Goal: Go to known website: Go to known website

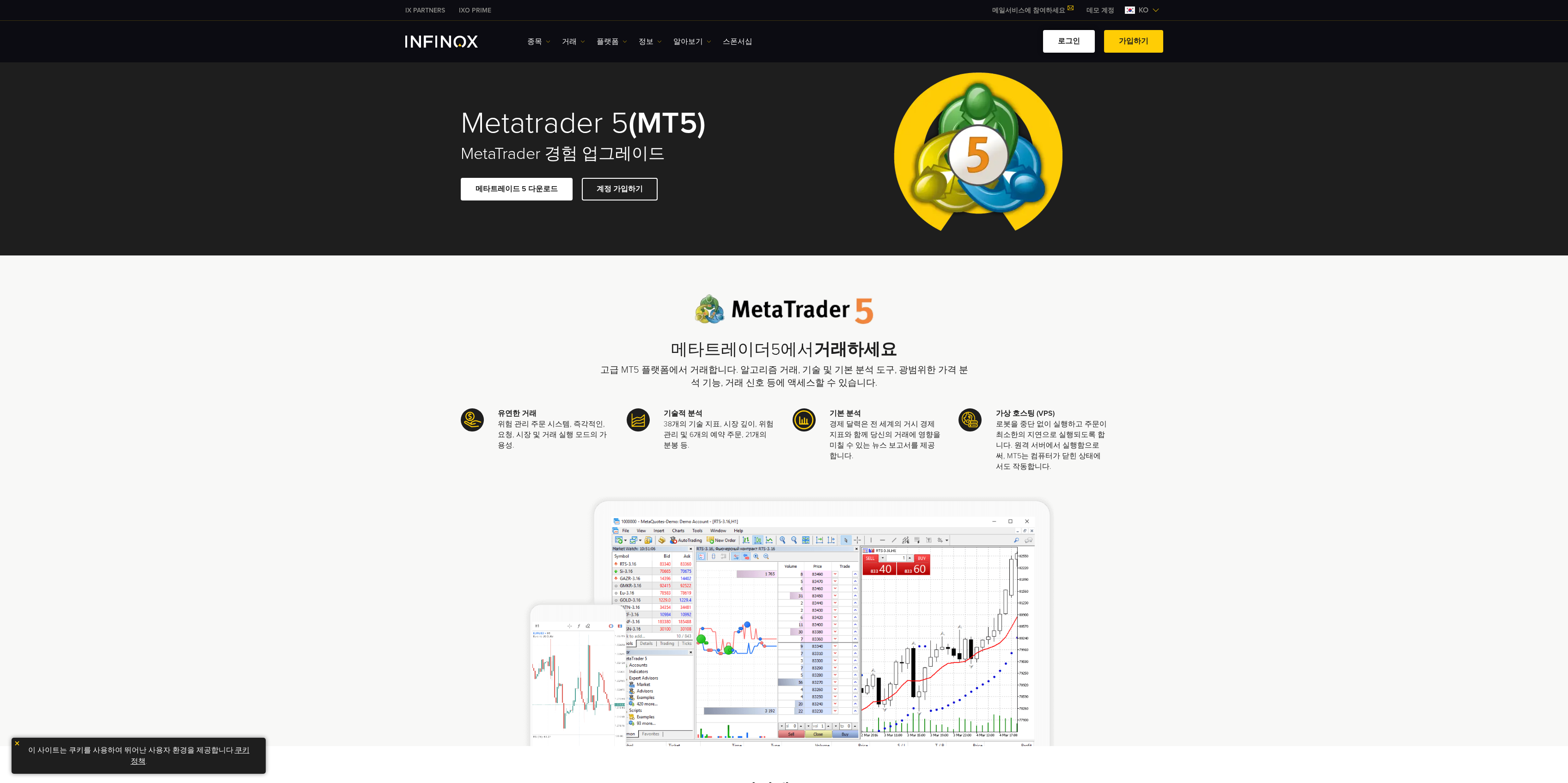
click at [1068, 43] on link "로그인" at bounding box center [1069, 41] width 52 height 23
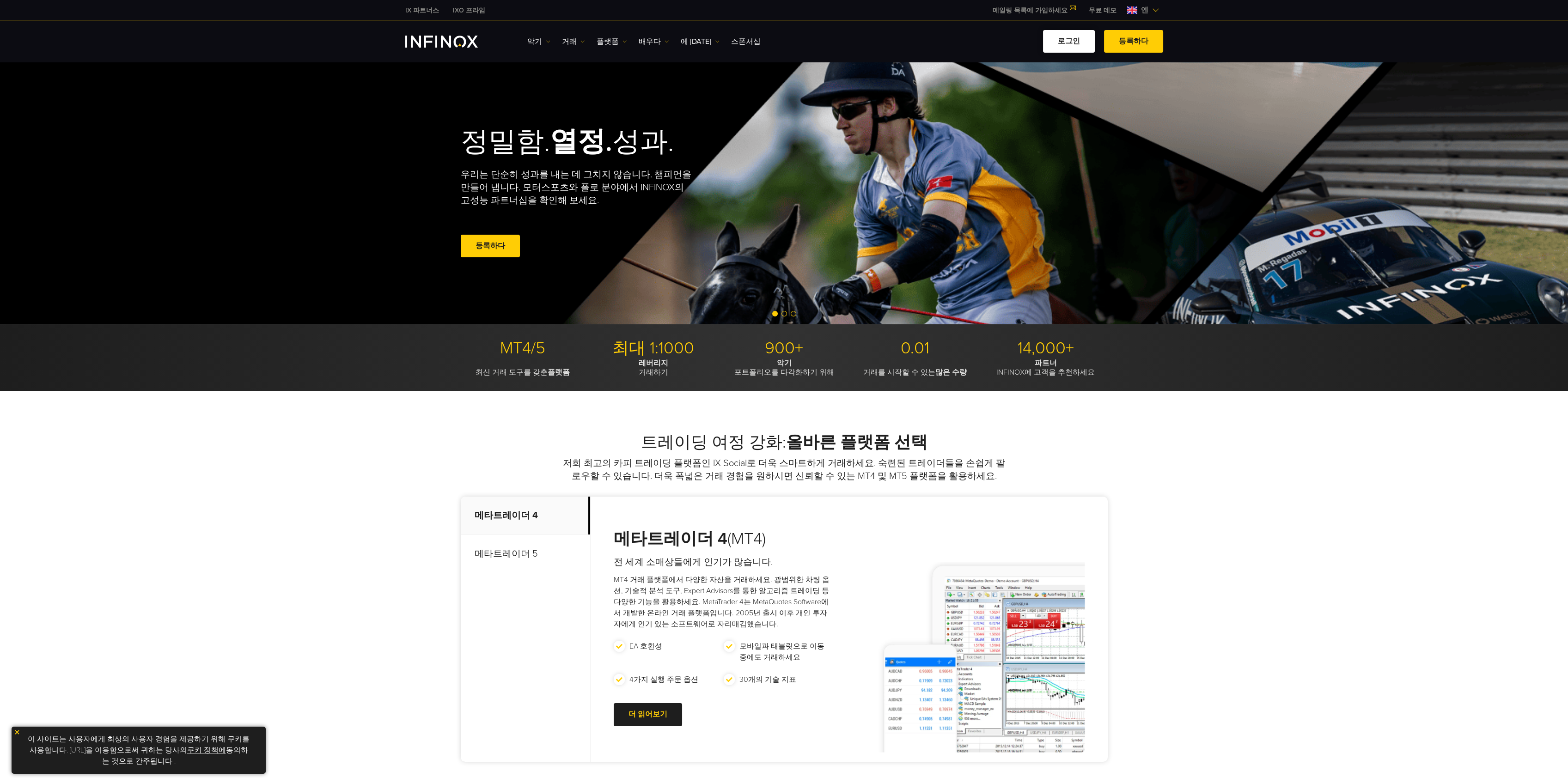
click at [1068, 40] on font "로그인" at bounding box center [1069, 41] width 22 height 9
